Goal: Navigation & Orientation: Find specific page/section

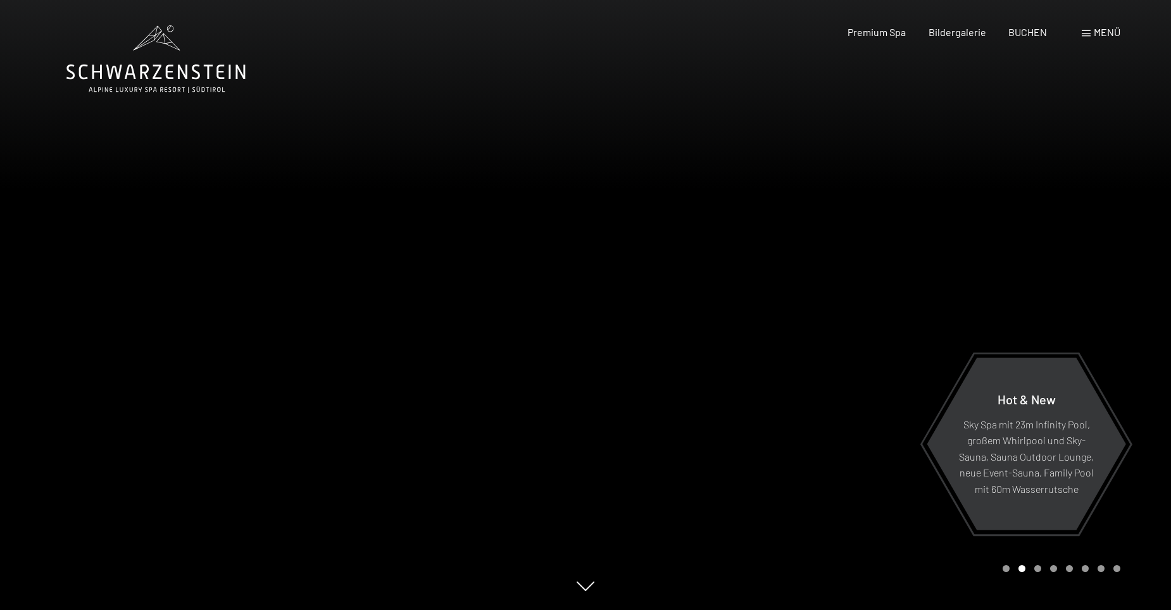
click at [1082, 32] on span at bounding box center [1086, 33] width 9 height 6
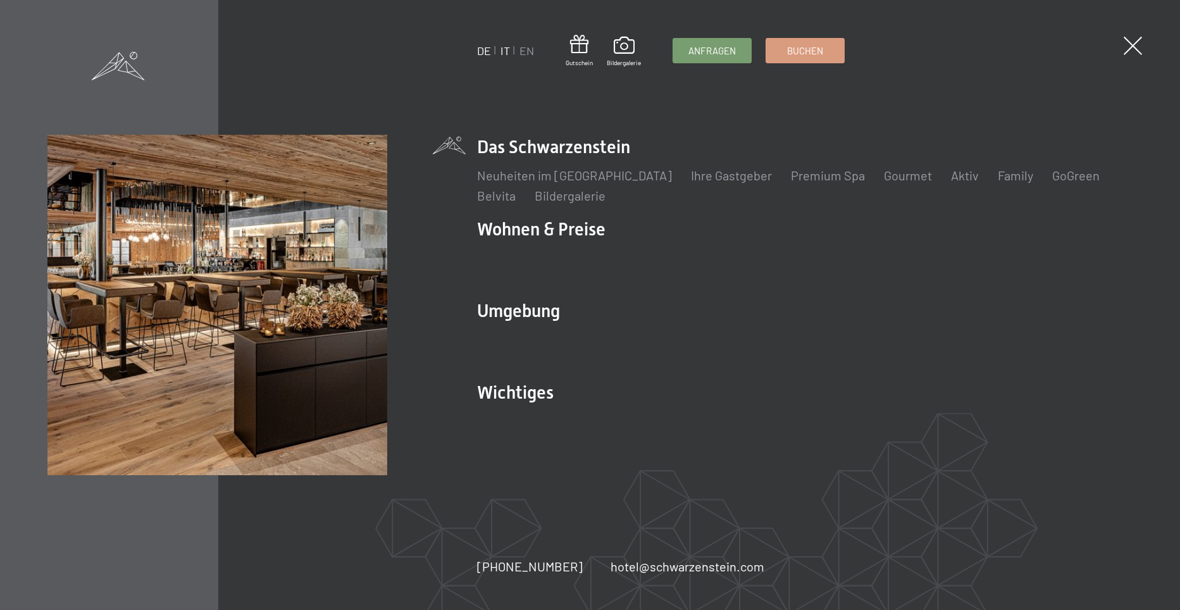
click at [506, 47] on link "IT" at bounding box center [505, 51] width 9 height 14
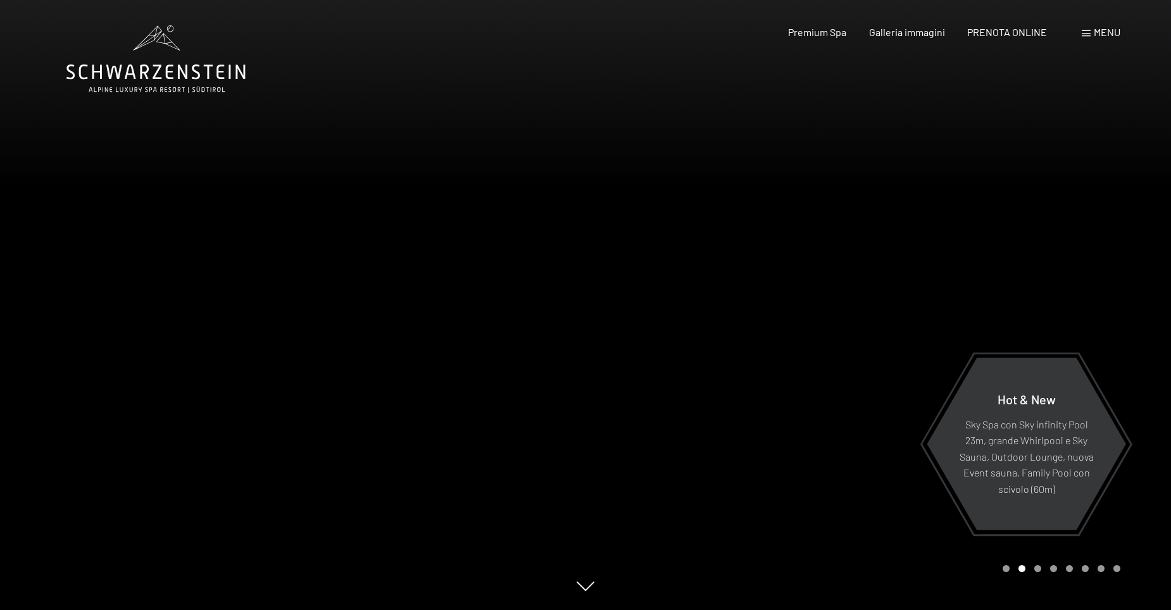
click at [1122, 340] on div at bounding box center [877, 305] width 585 height 610
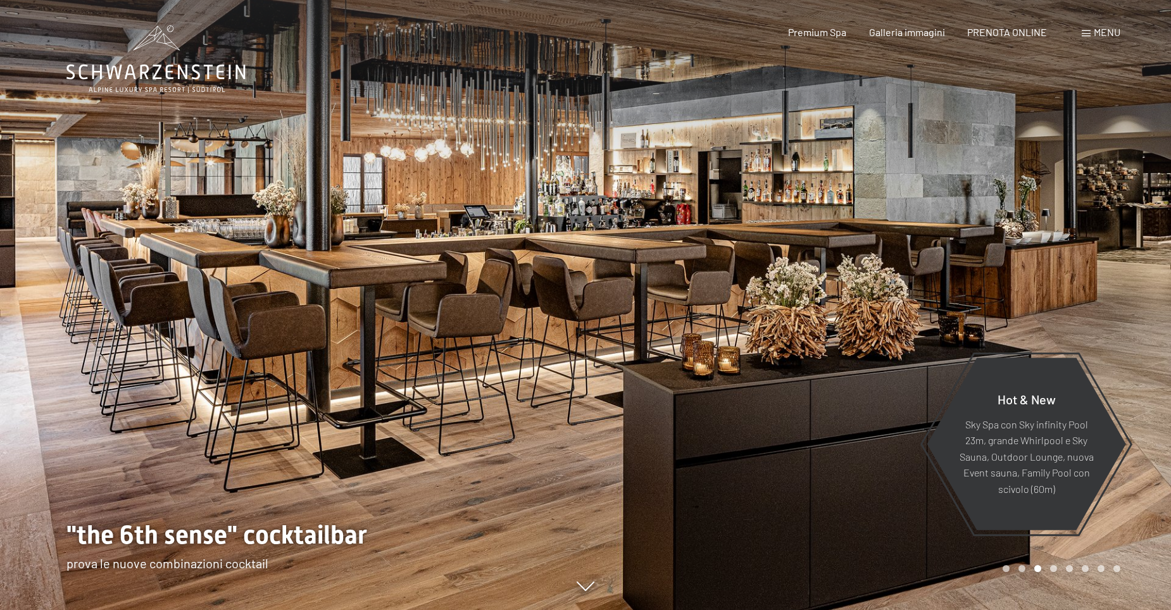
click at [1131, 337] on div at bounding box center [877, 305] width 585 height 610
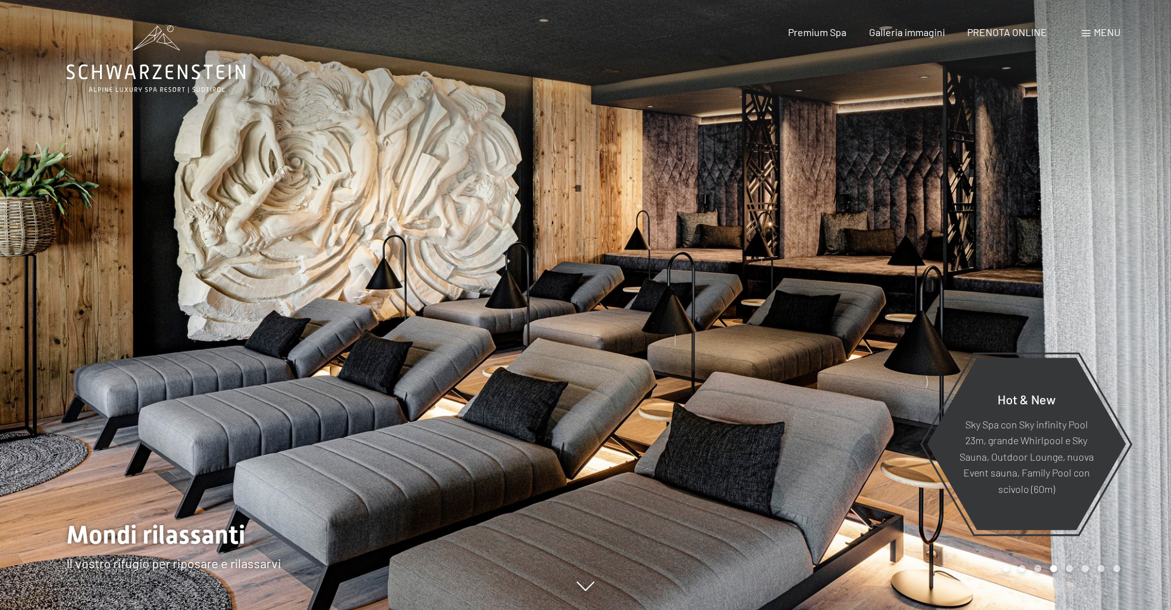
click at [1131, 337] on div at bounding box center [877, 305] width 585 height 610
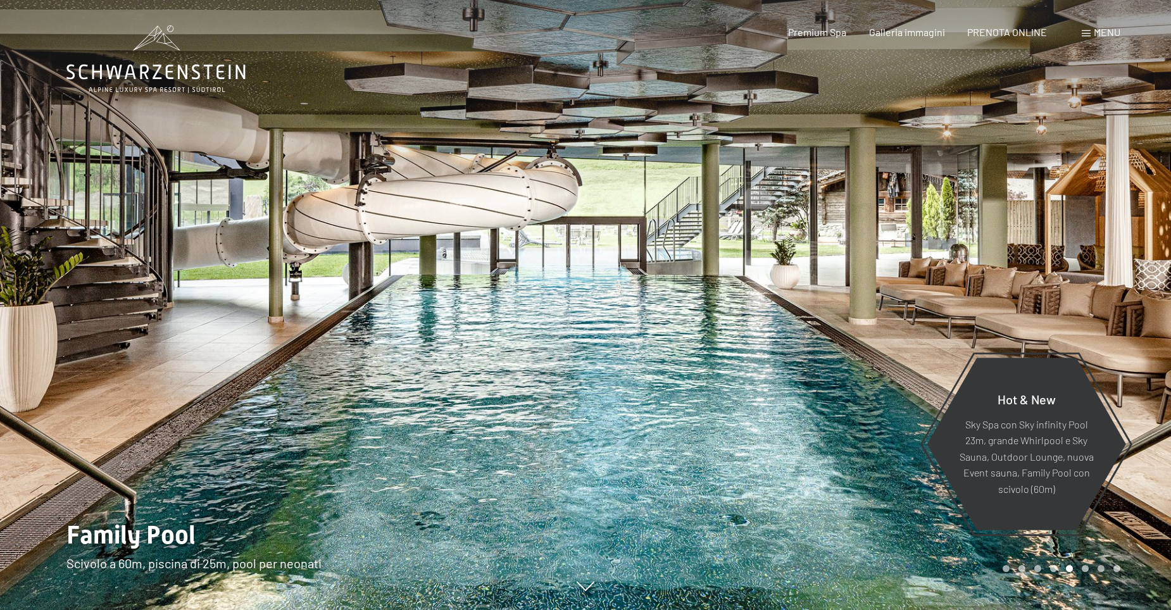
click at [1131, 337] on div at bounding box center [877, 305] width 585 height 610
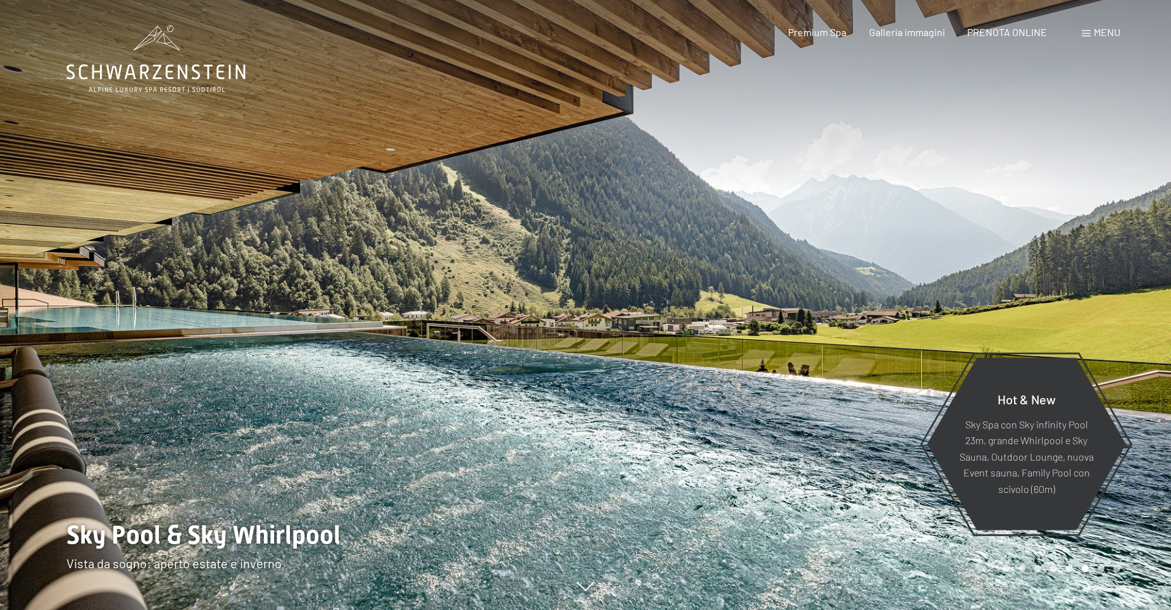
click at [1131, 337] on div at bounding box center [877, 305] width 585 height 610
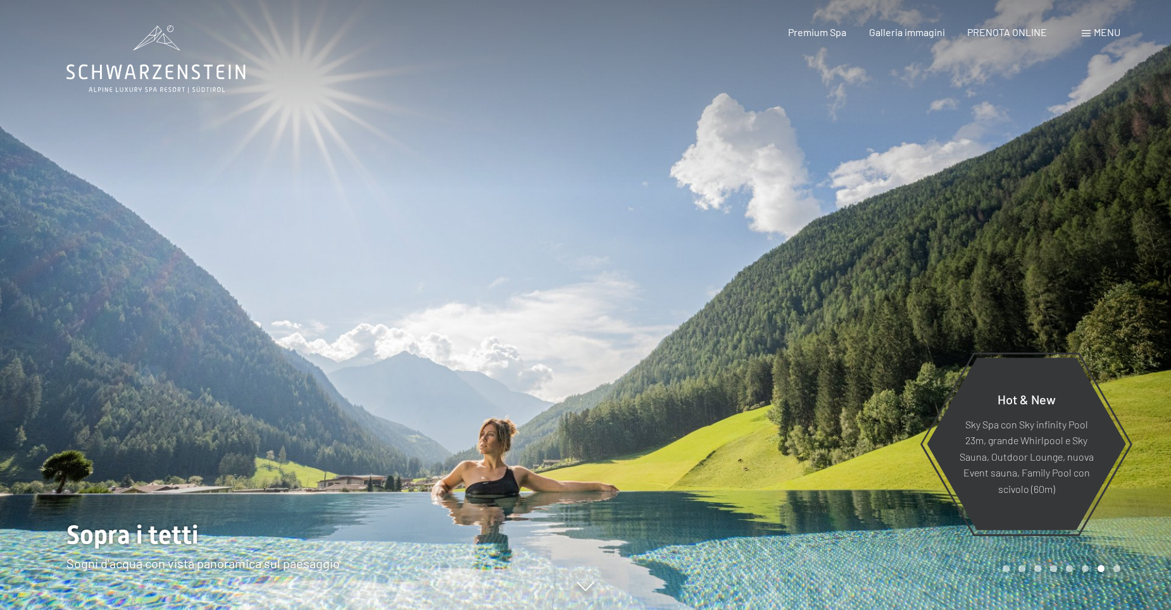
click at [1131, 337] on div at bounding box center [877, 305] width 585 height 610
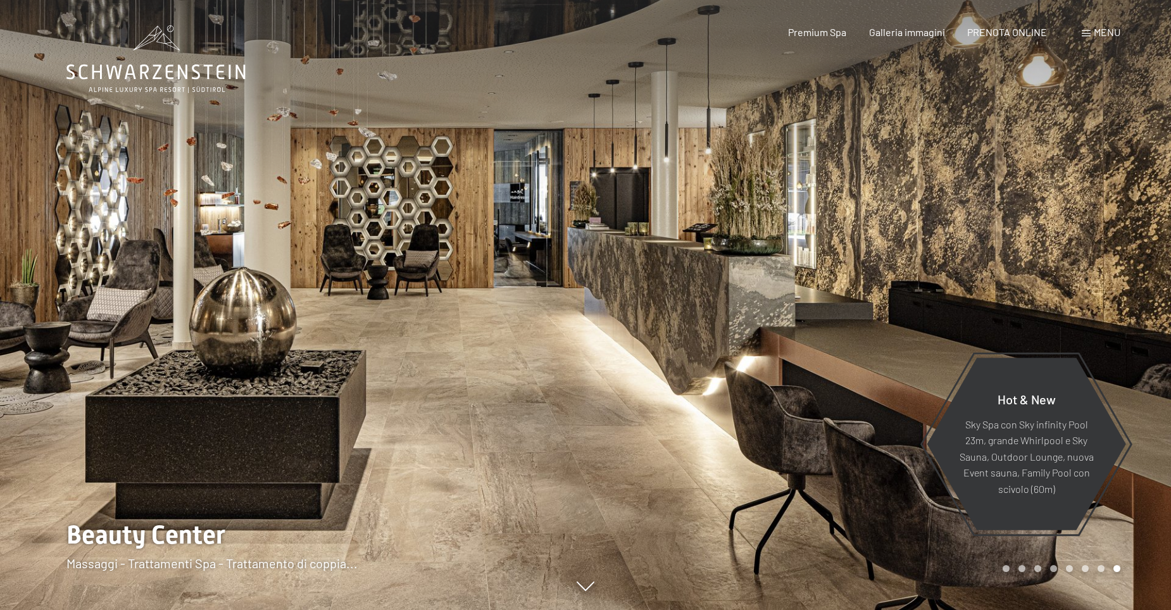
click at [1131, 337] on div at bounding box center [877, 305] width 585 height 610
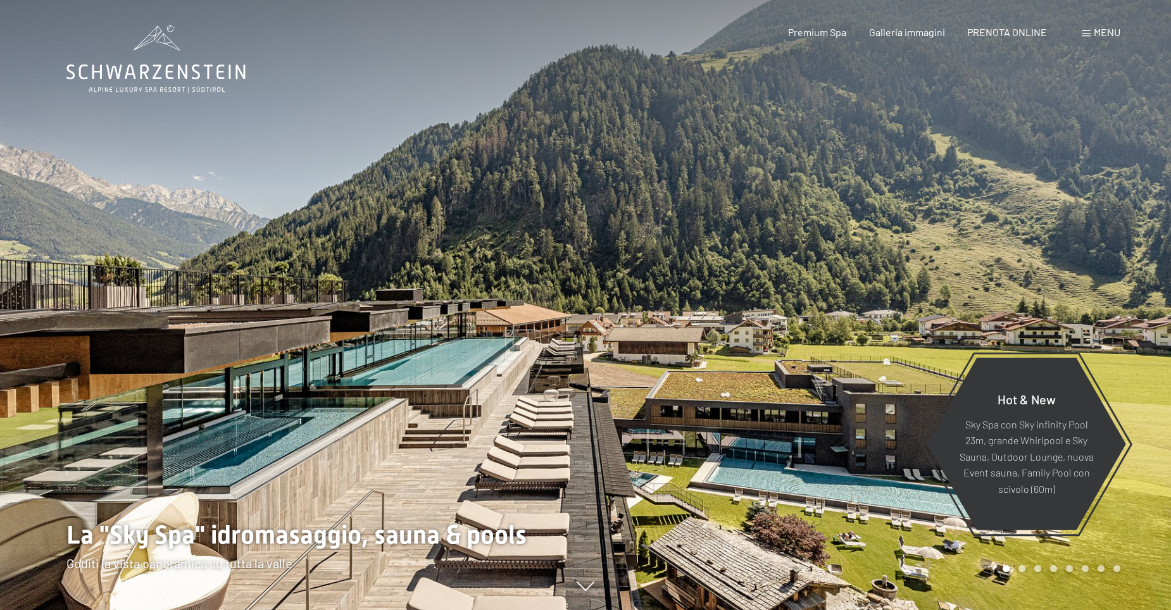
click at [1131, 337] on div at bounding box center [877, 305] width 585 height 610
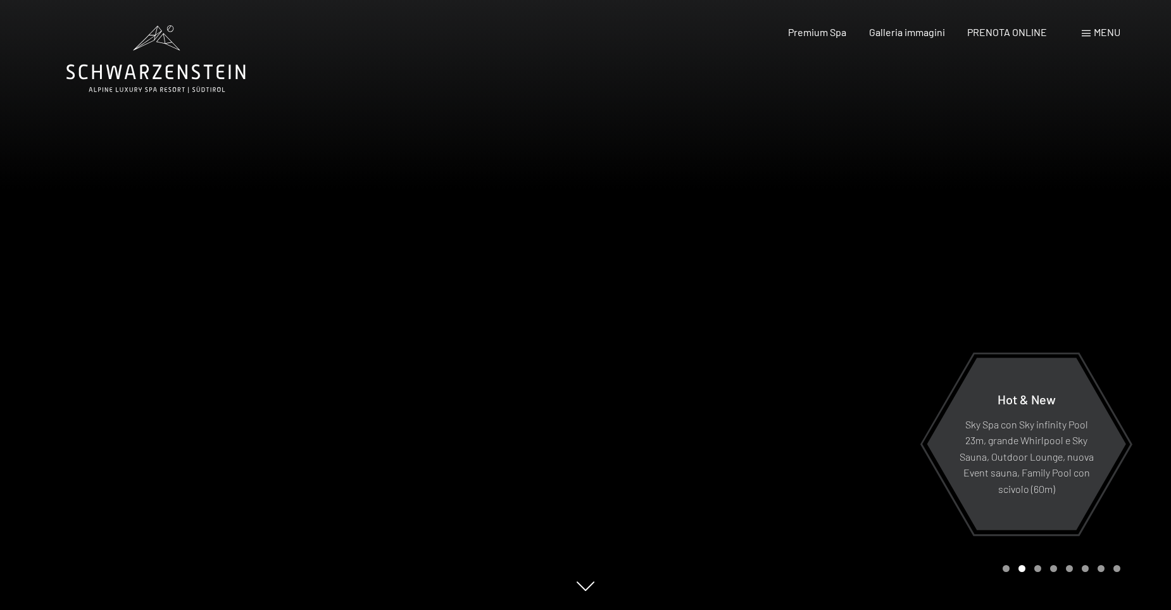
click at [1131, 337] on div at bounding box center [877, 305] width 585 height 610
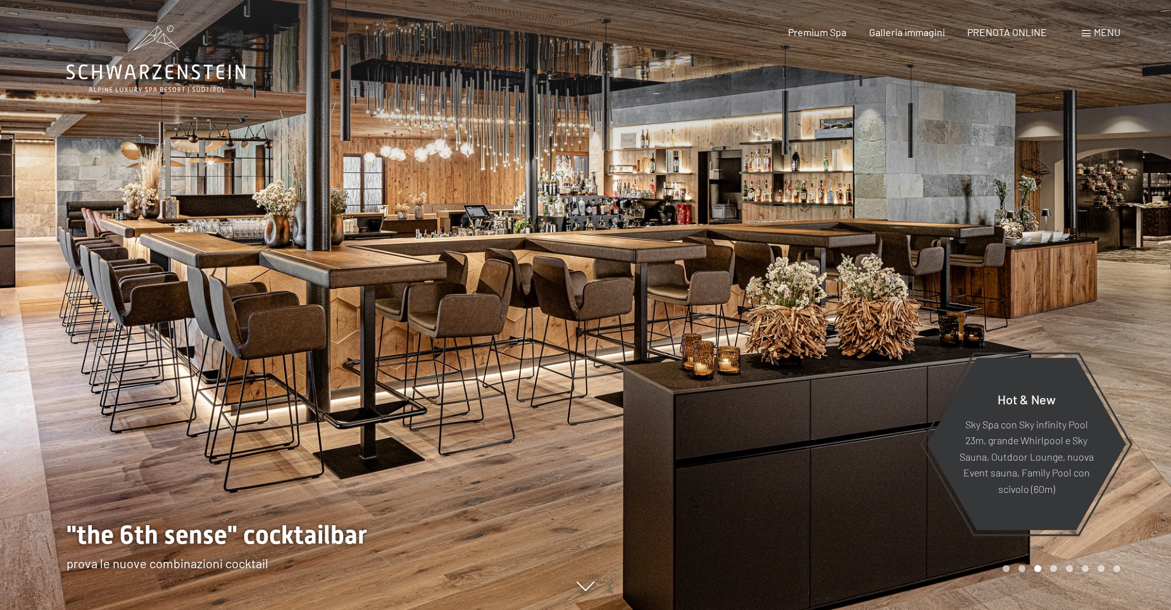
click at [1131, 337] on div at bounding box center [877, 305] width 585 height 610
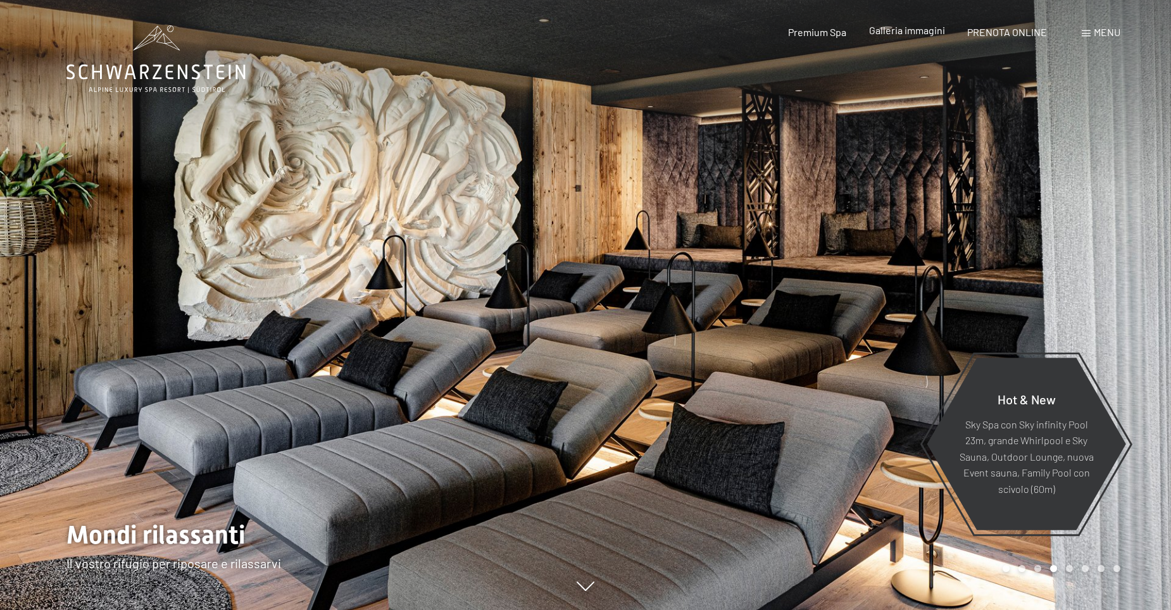
click at [884, 34] on span "Galleria immagini" at bounding box center [907, 30] width 76 height 12
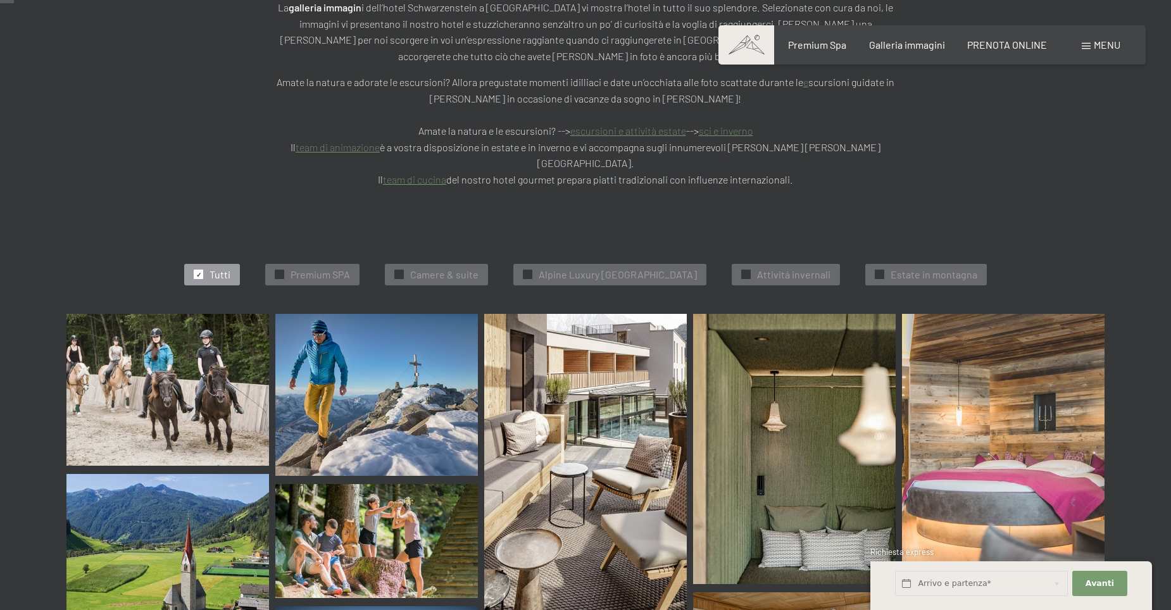
scroll to position [190, 0]
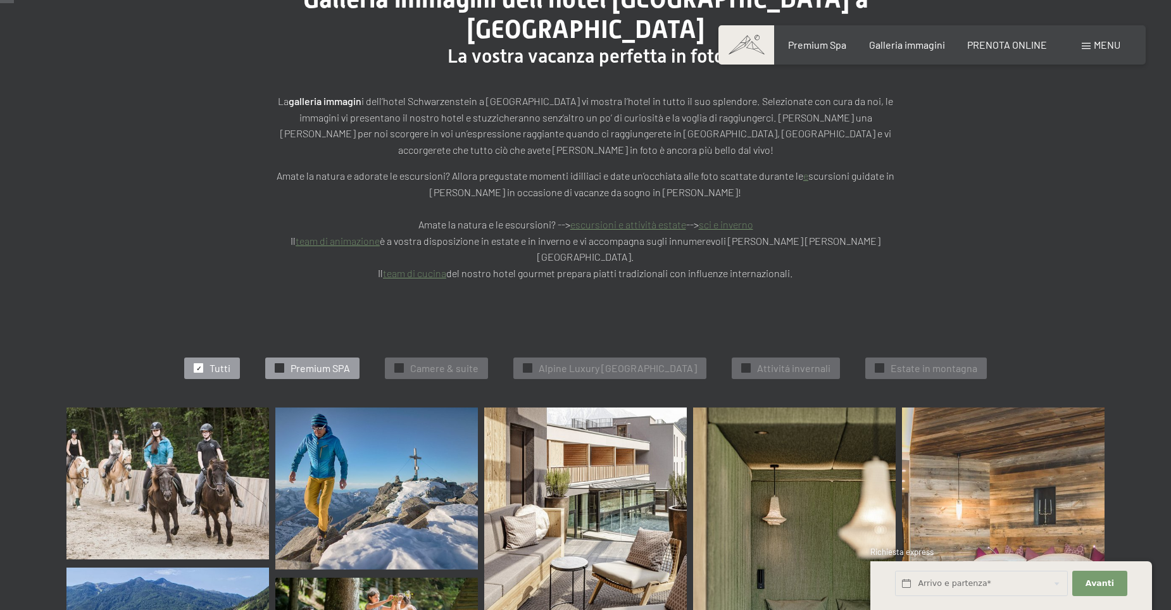
click at [322, 361] on span "Premium SPA" at bounding box center [320, 368] width 59 height 14
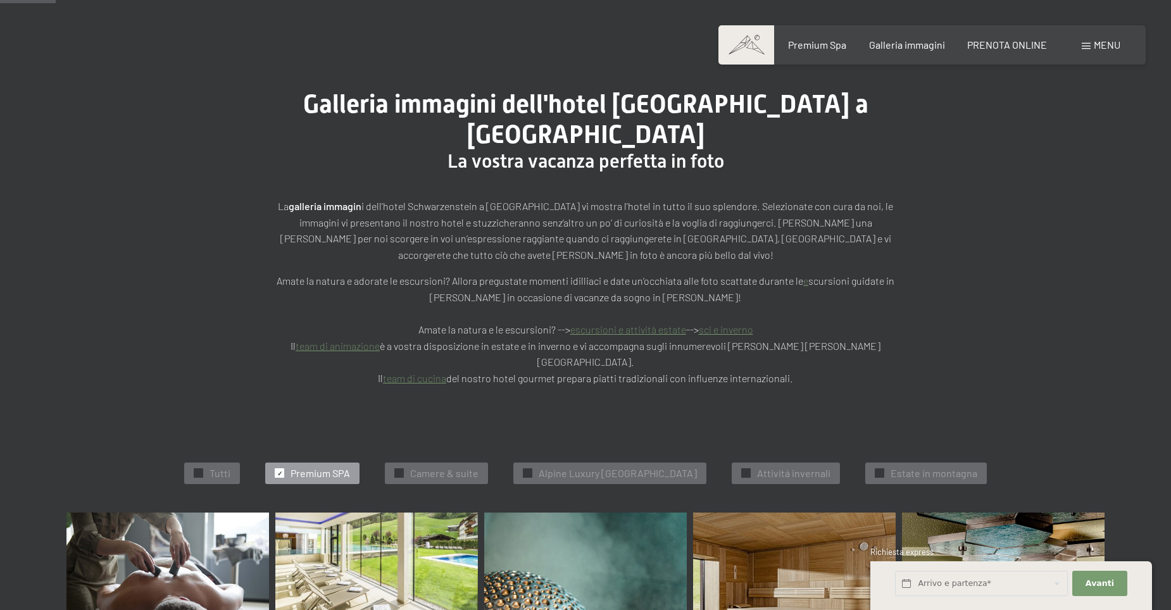
scroll to position [0, 0]
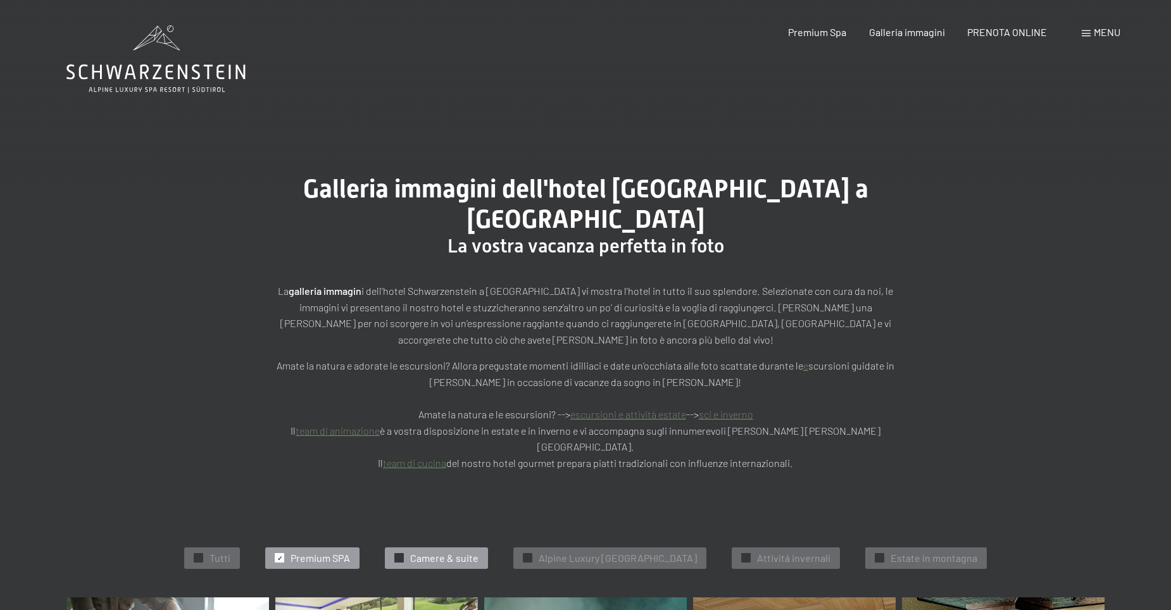
click at [438, 551] on span "Camere & suite" at bounding box center [444, 558] width 68 height 14
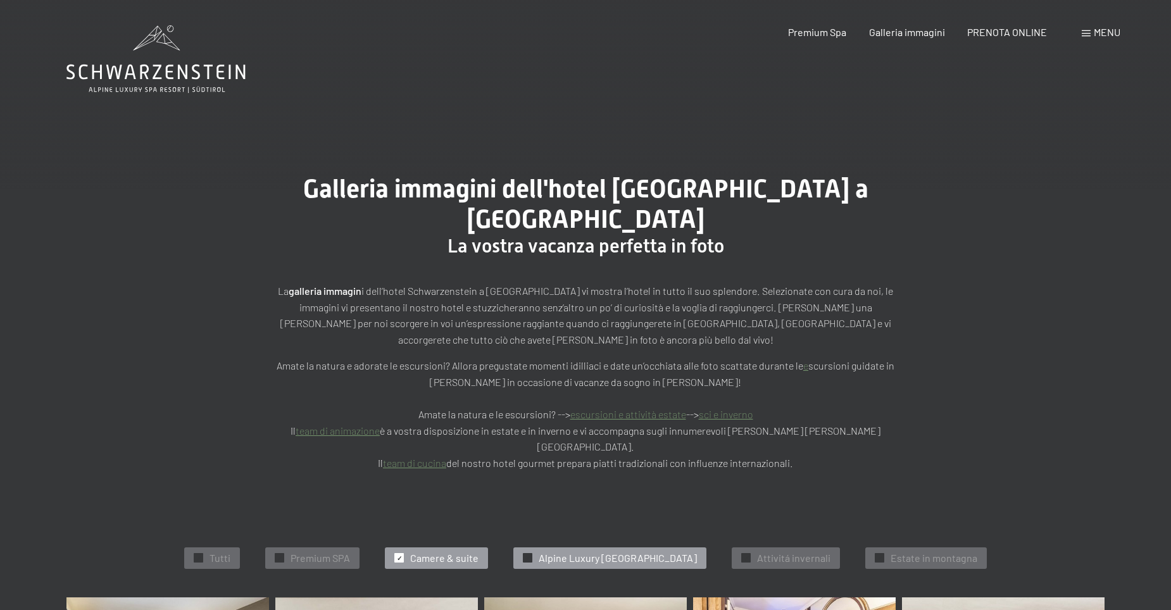
click at [651, 551] on span "Alpine Luxury SPA Resort Schwarzenstein" at bounding box center [618, 558] width 158 height 14
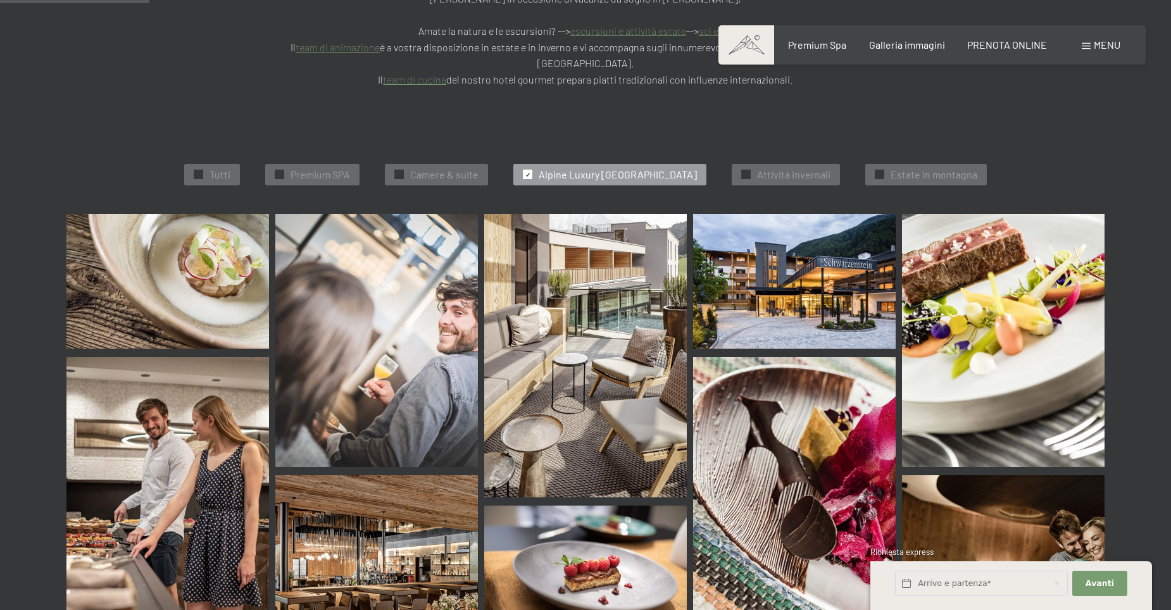
scroll to position [130, 0]
